Goal: Task Accomplishment & Management: Use online tool/utility

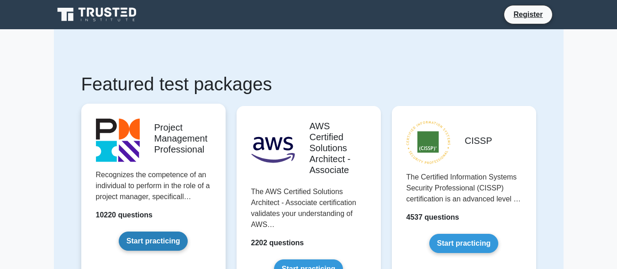
click at [164, 242] on link "Start practicing" at bounding box center [153, 240] width 69 height 19
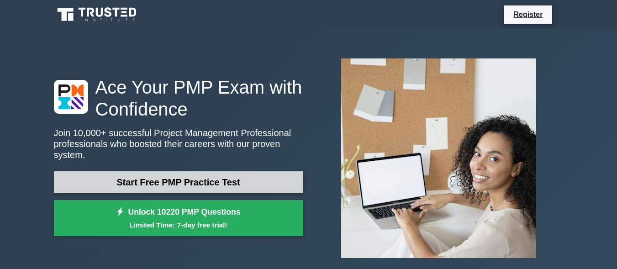
click at [146, 179] on link "Start Free PMP Practice Test" at bounding box center [178, 182] width 249 height 22
